Goal: Book appointment/travel/reservation

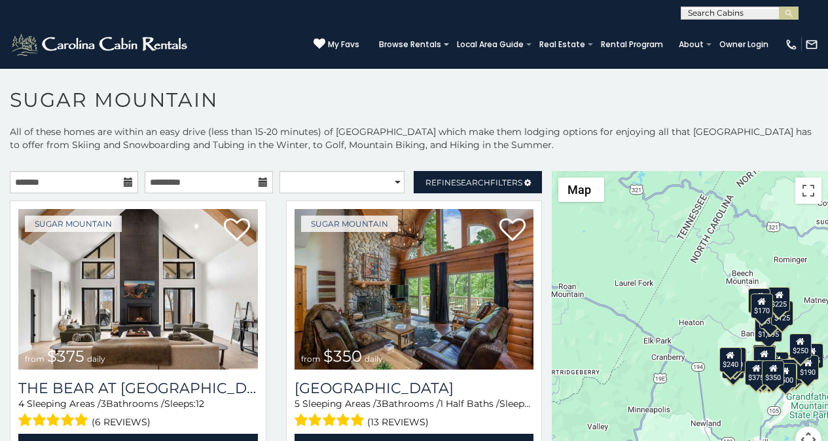
scroll to position [5, 0]
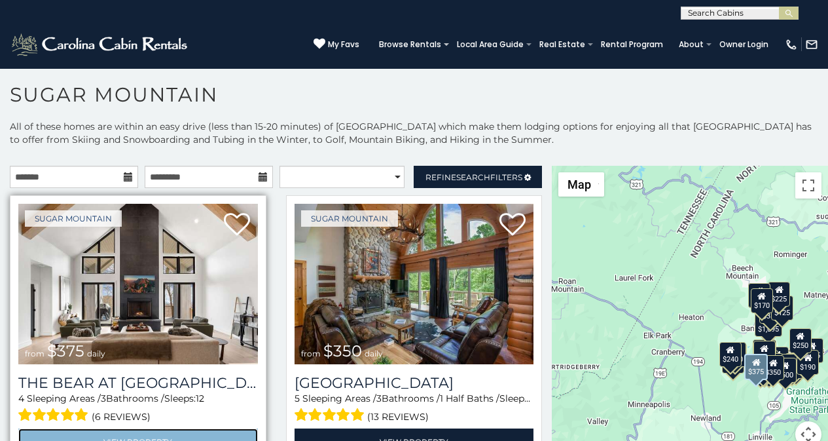
click at [60, 437] on link "View Property" at bounding box center [138, 441] width 240 height 27
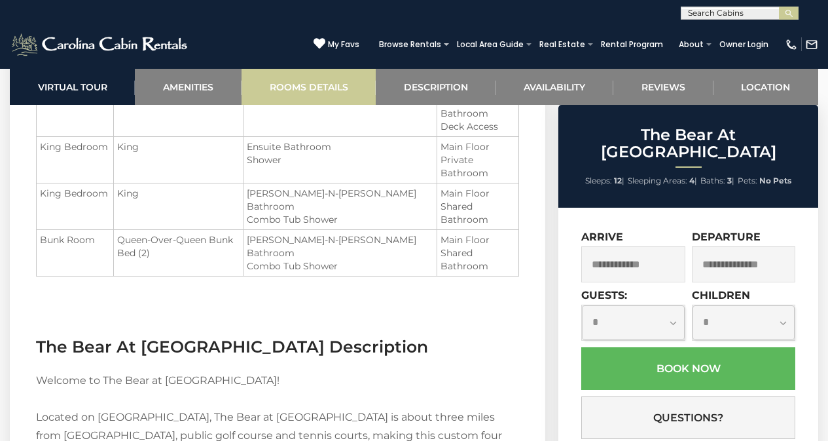
scroll to position [1654, 0]
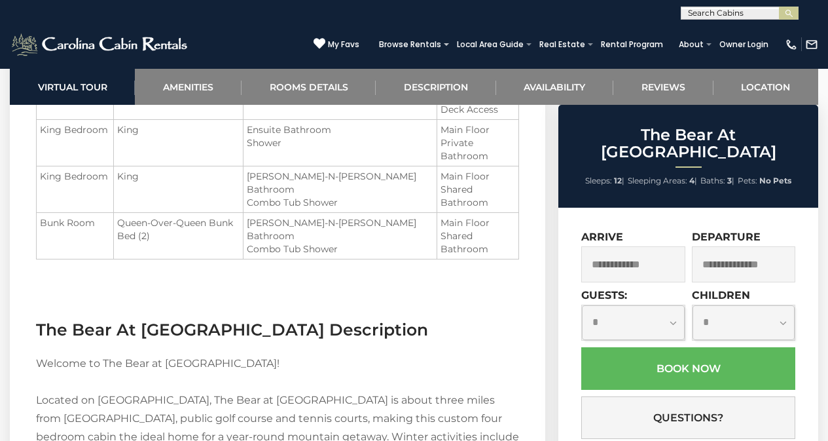
click at [600, 289] on label "Guests:" at bounding box center [604, 295] width 46 height 12
click at [600, 305] on select "**********" at bounding box center [633, 322] width 102 height 35
select select "**"
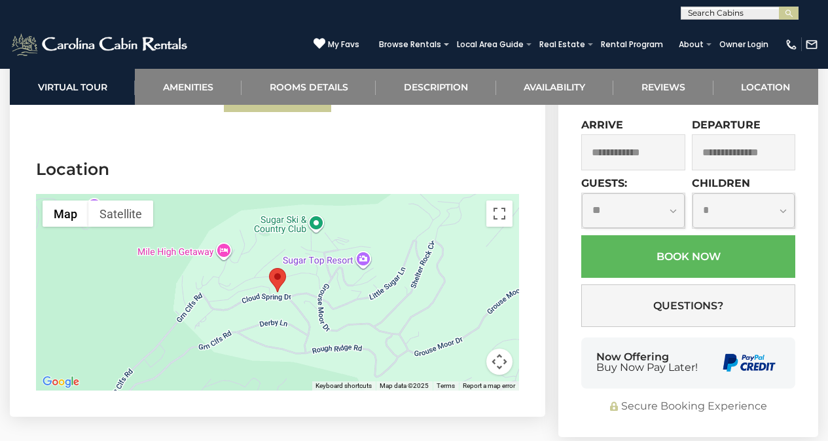
scroll to position [3945, 0]
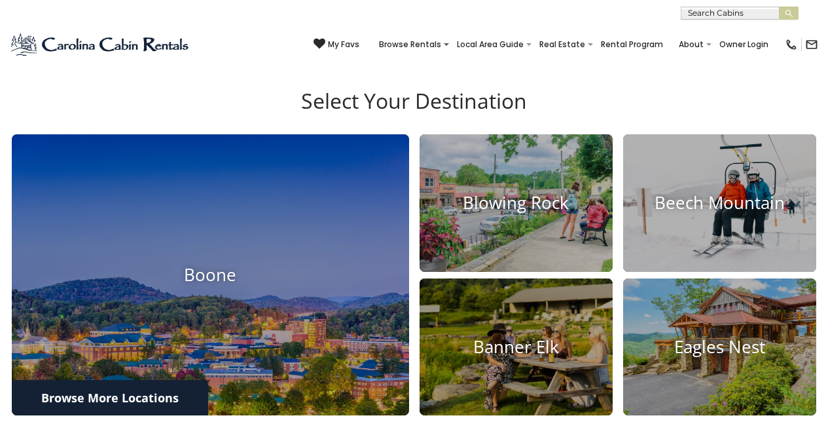
scroll to position [506, 0]
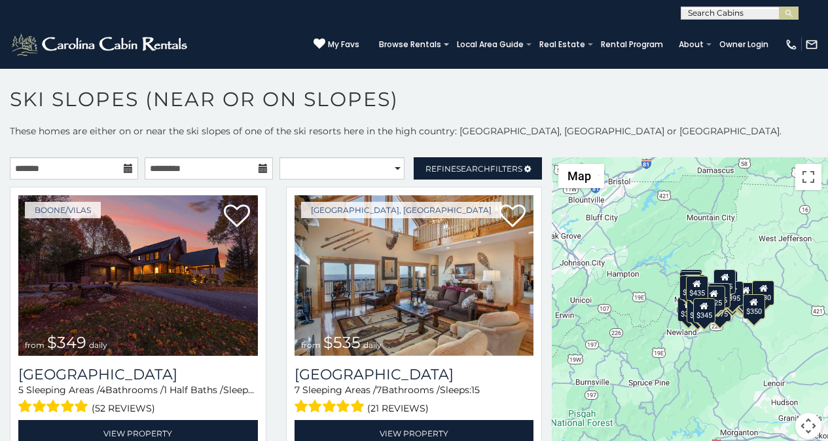
scroll to position [5, 0]
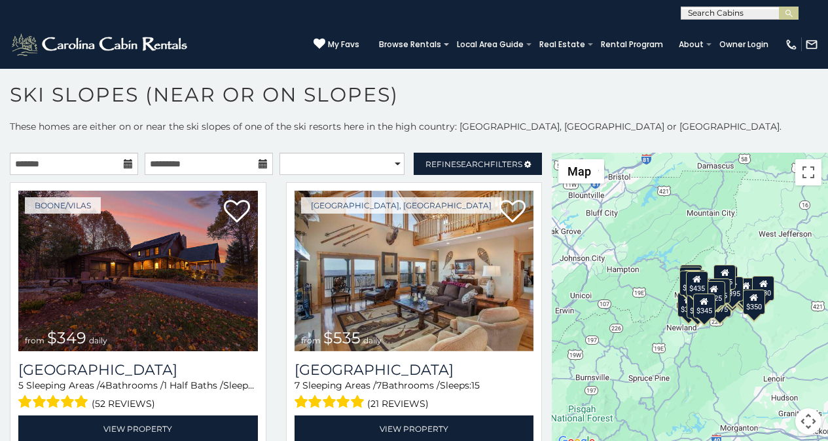
click at [170, 107] on h1 "Ski Slopes (Near or On Slopes)" at bounding box center [414, 101] width 828 height 37
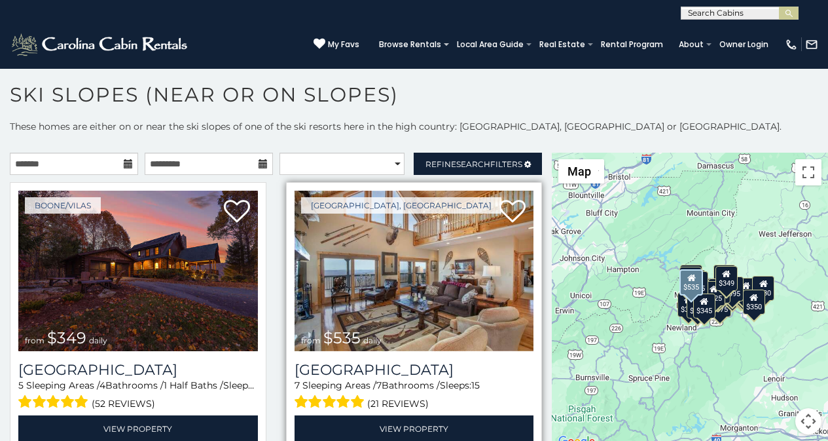
click at [311, 437] on div "Beech Mountain, NC from $535 daily Southern Star Lodge 7 Sleeping Areas / 7 Bat…" at bounding box center [414, 316] width 257 height 268
click at [315, 438] on div "Beech Mountain, NC from $535 daily Southern Star Lodge 7 Sleeping Areas / 7 Bat…" at bounding box center [414, 316] width 257 height 268
